Goal: Information Seeking & Learning: Learn about a topic

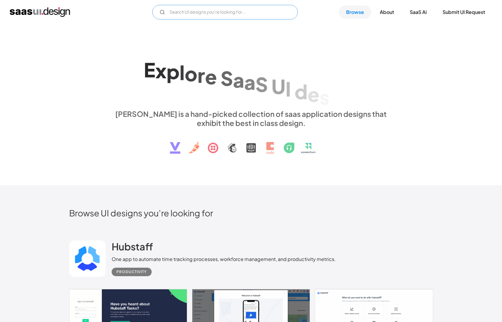
click at [203, 10] on input "Email Form" at bounding box center [225, 12] width 146 height 15
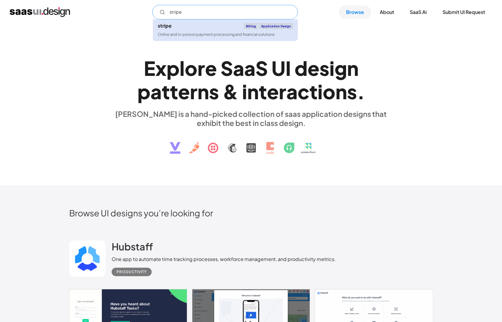
click at [197, 32] on div "Online and in-person payment processing and financial solutions" at bounding box center [216, 35] width 117 height 6
type input "stripe"
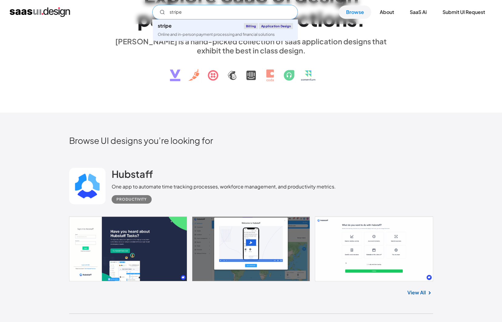
scroll to position [202, 0]
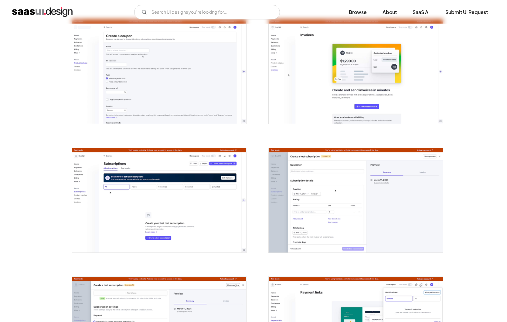
scroll to position [1183, 0]
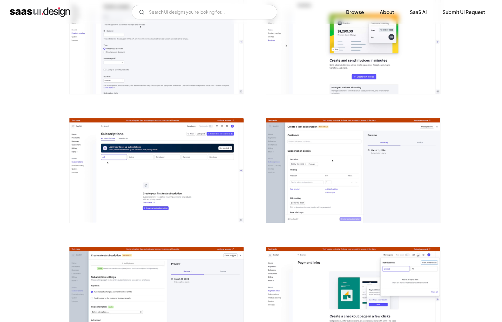
click at [191, 174] on img "open lightbox" at bounding box center [156, 170] width 174 height 104
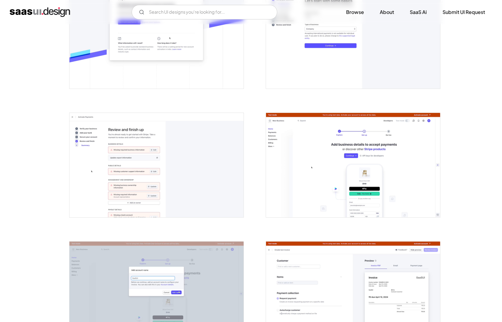
scroll to position [417, 0]
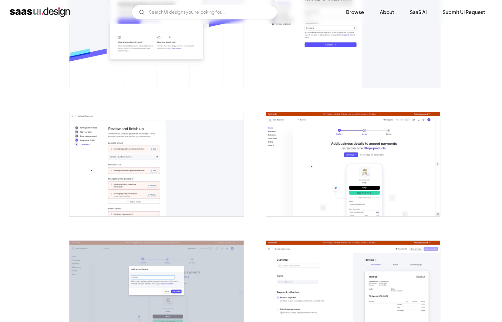
click at [202, 205] on img "open lightbox" at bounding box center [156, 164] width 174 height 104
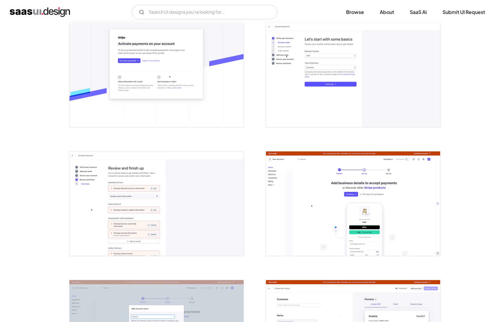
scroll to position [0, 0]
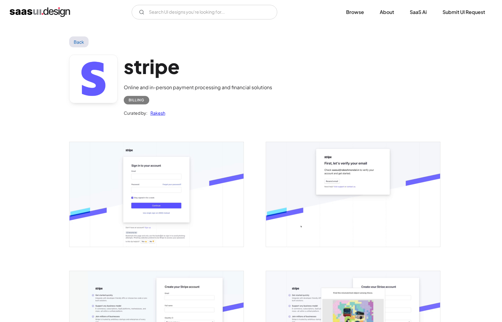
click at [48, 12] on img "home" at bounding box center [40, 12] width 60 height 10
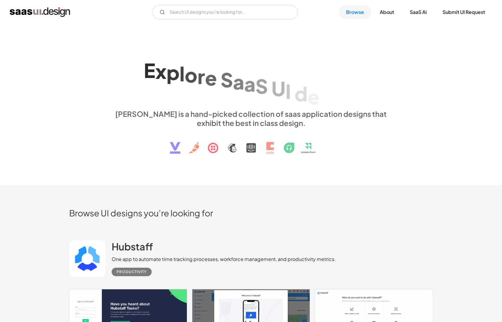
scroll to position [187, 0]
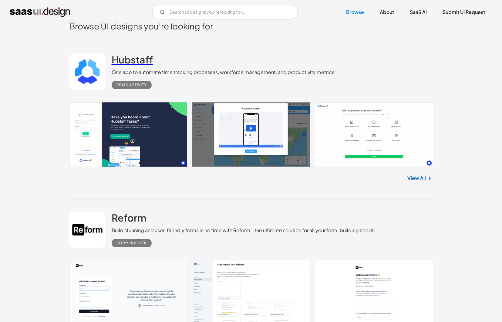
click at [140, 65] on h2 "Hubstaff" at bounding box center [132, 59] width 41 height 12
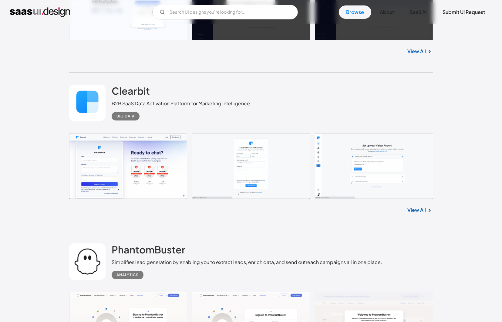
scroll to position [982, 0]
click at [145, 90] on h2 "Clearbit" at bounding box center [131, 90] width 38 height 12
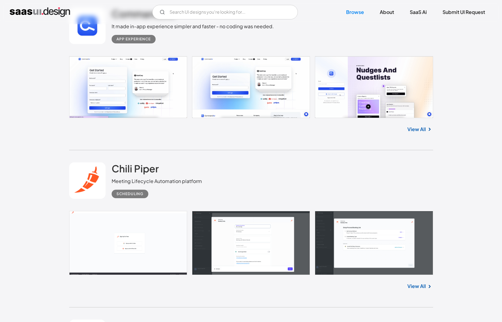
scroll to position [1335, 0]
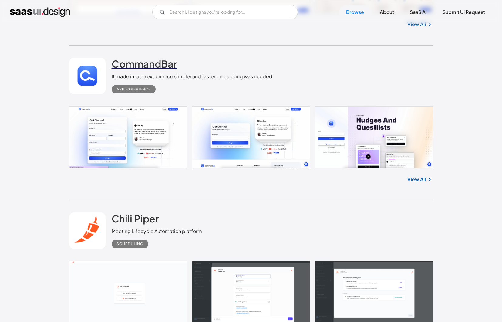
click at [158, 67] on h2 "CommandBar" at bounding box center [145, 64] width 66 height 12
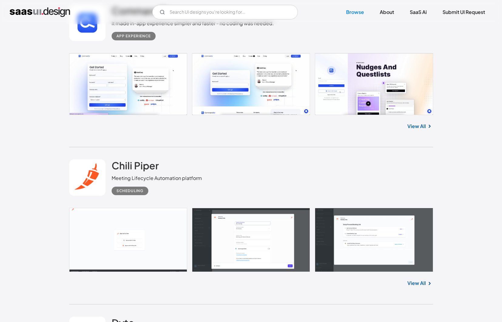
scroll to position [1420, 0]
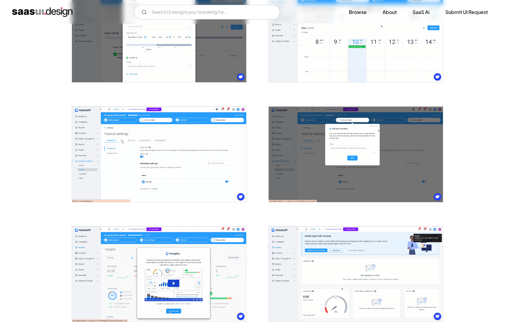
scroll to position [874, 0]
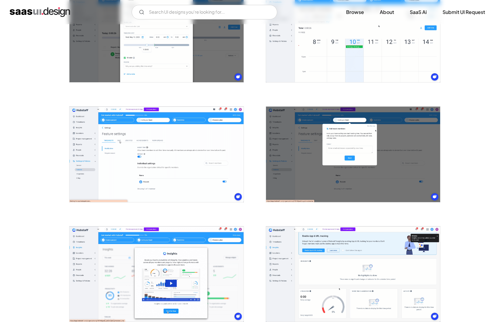
click at [197, 135] on img "open lightbox" at bounding box center [156, 155] width 174 height 96
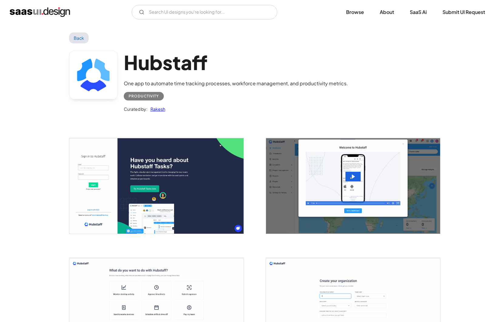
scroll to position [0, 0]
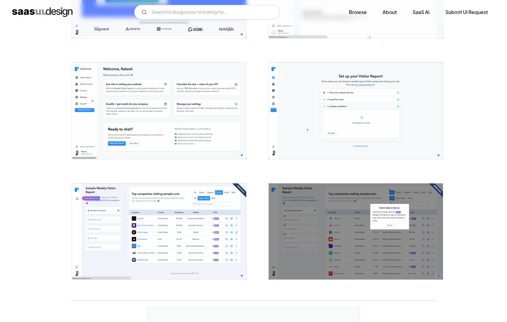
scroll to position [924, 0]
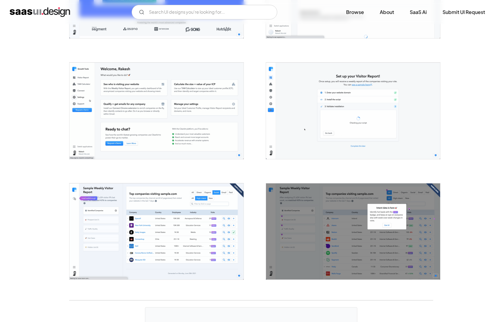
click at [315, 129] on img "open lightbox" at bounding box center [353, 111] width 174 height 96
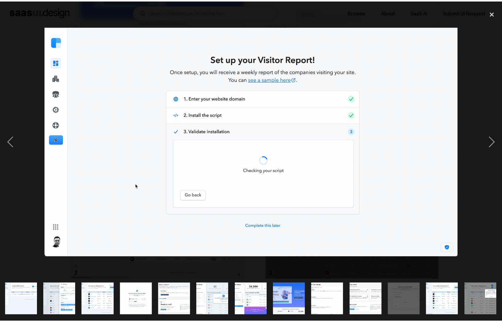
scroll to position [0, 195]
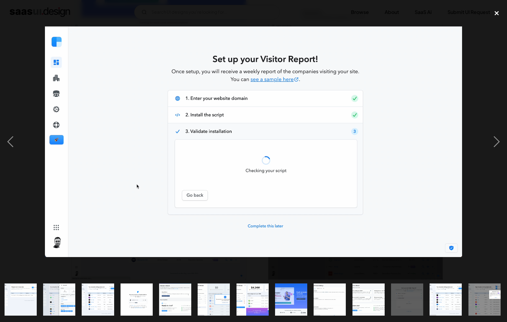
click at [496, 13] on div "close lightbox" at bounding box center [496, 12] width 21 height 13
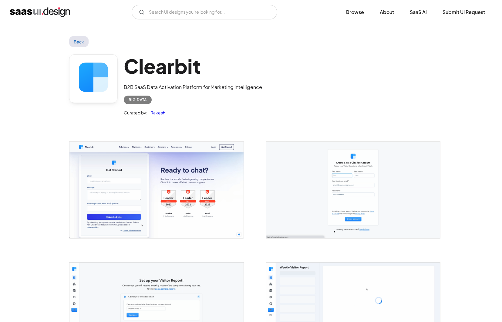
scroll to position [0, 0]
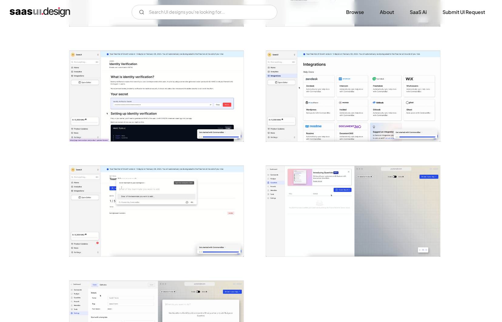
scroll to position [1030, 0]
